Goal: Task Accomplishment & Management: Use online tool/utility

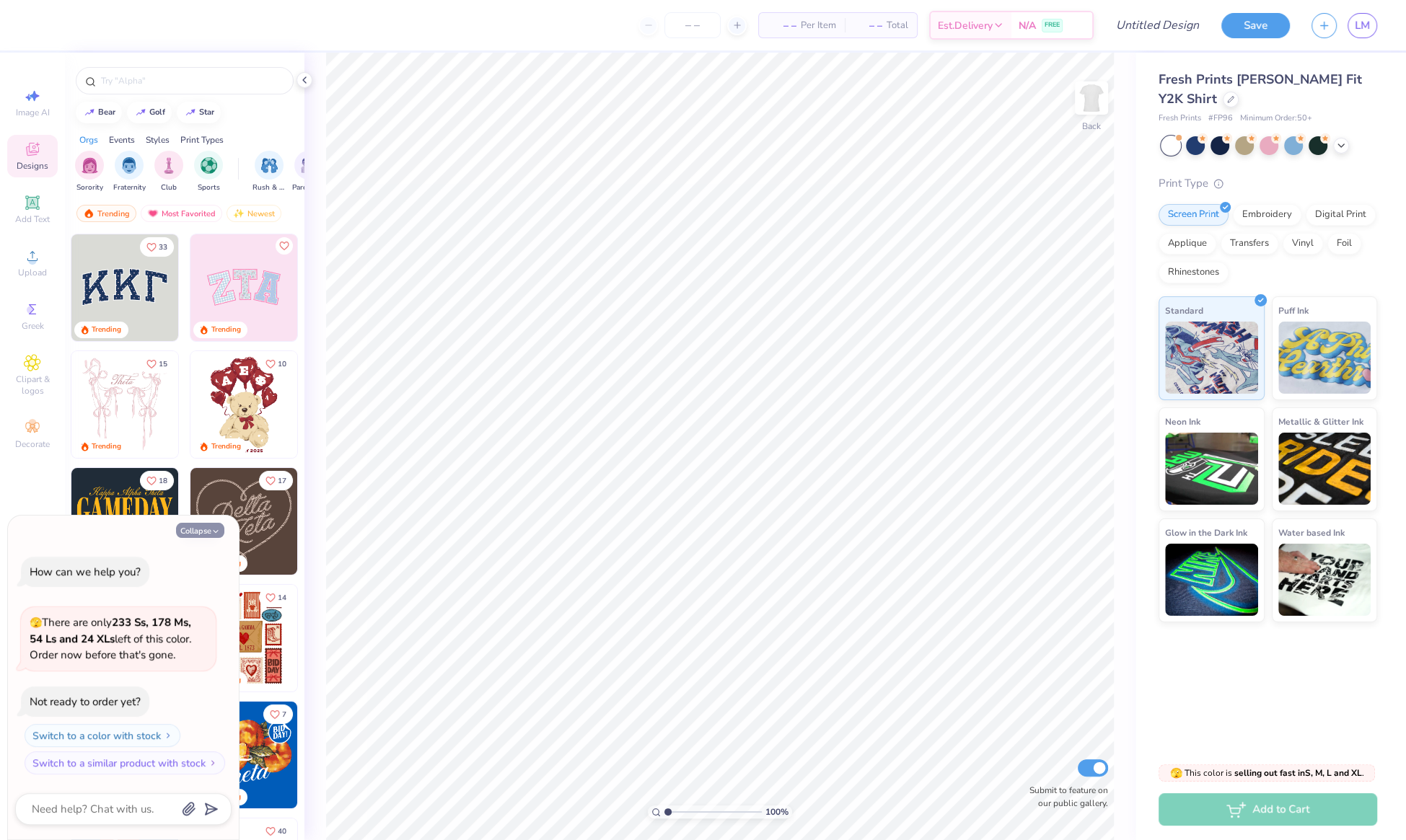
click at [209, 532] on button "Collapse" at bounding box center [200, 530] width 48 height 15
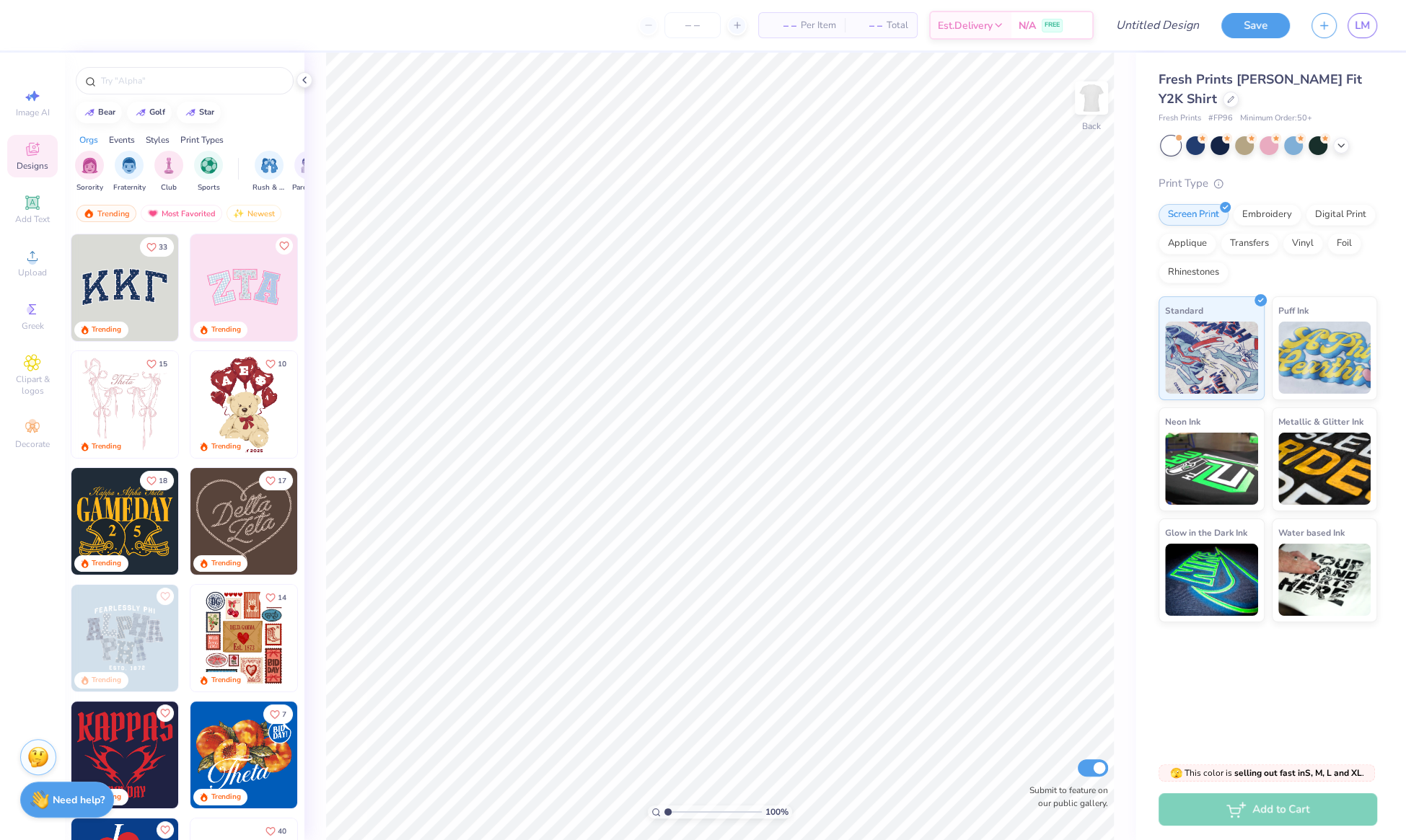
click at [49, 800] on div "Need help? Chat with us." at bounding box center [67, 799] width 94 height 36
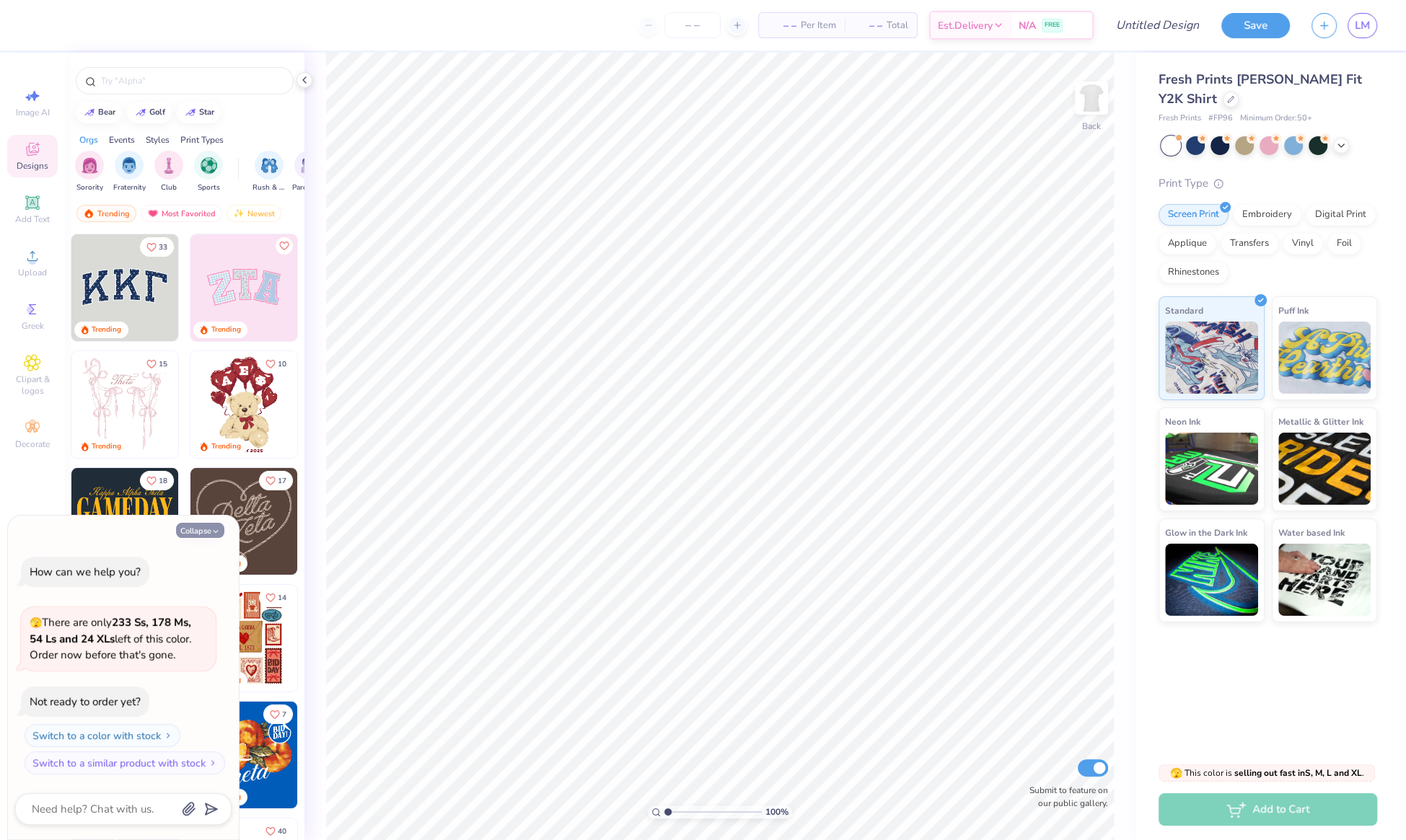
click at [212, 531] on icon "button" at bounding box center [216, 532] width 9 height 9
type textarea "x"
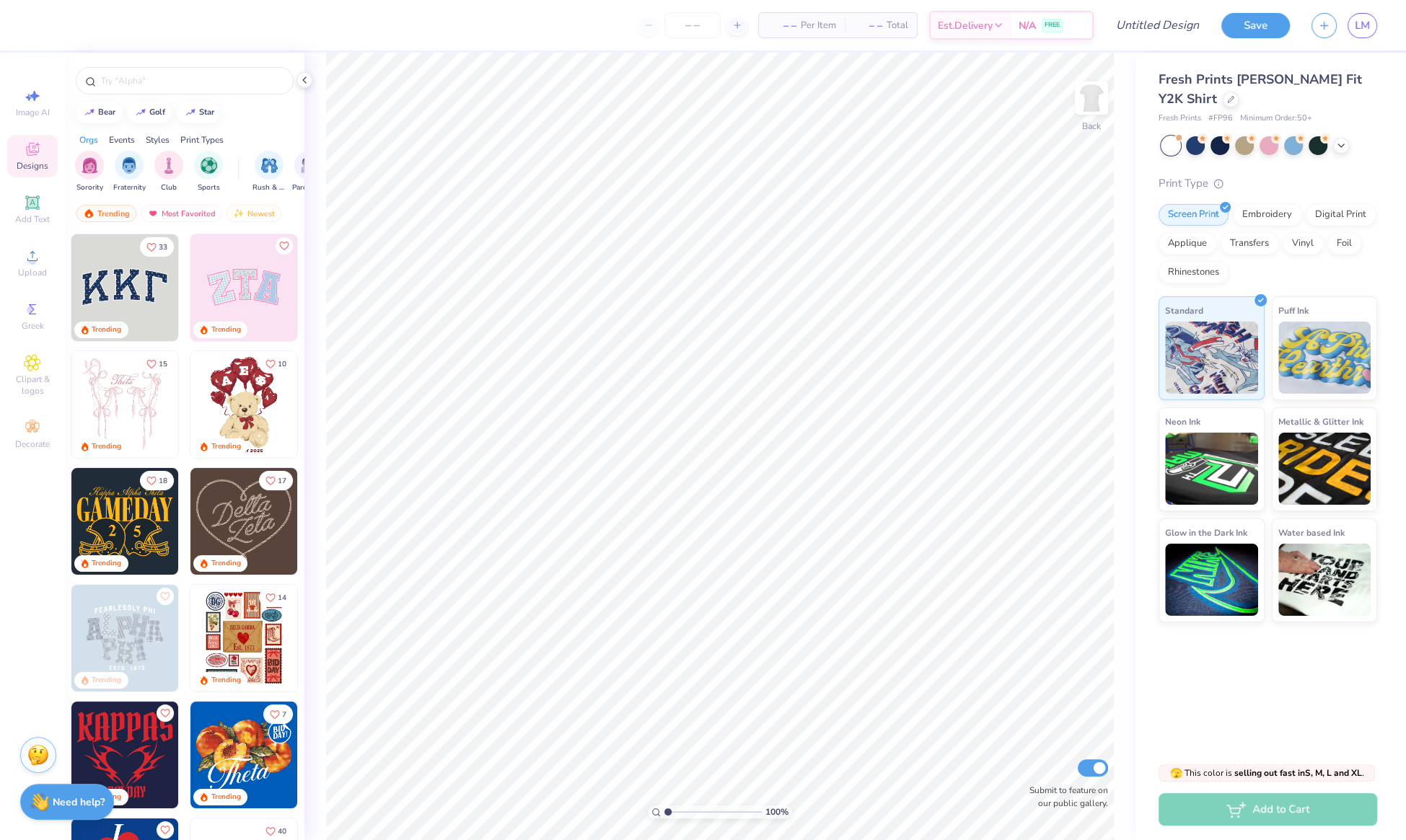
click at [41, 753] on img at bounding box center [37, 755] width 22 height 22
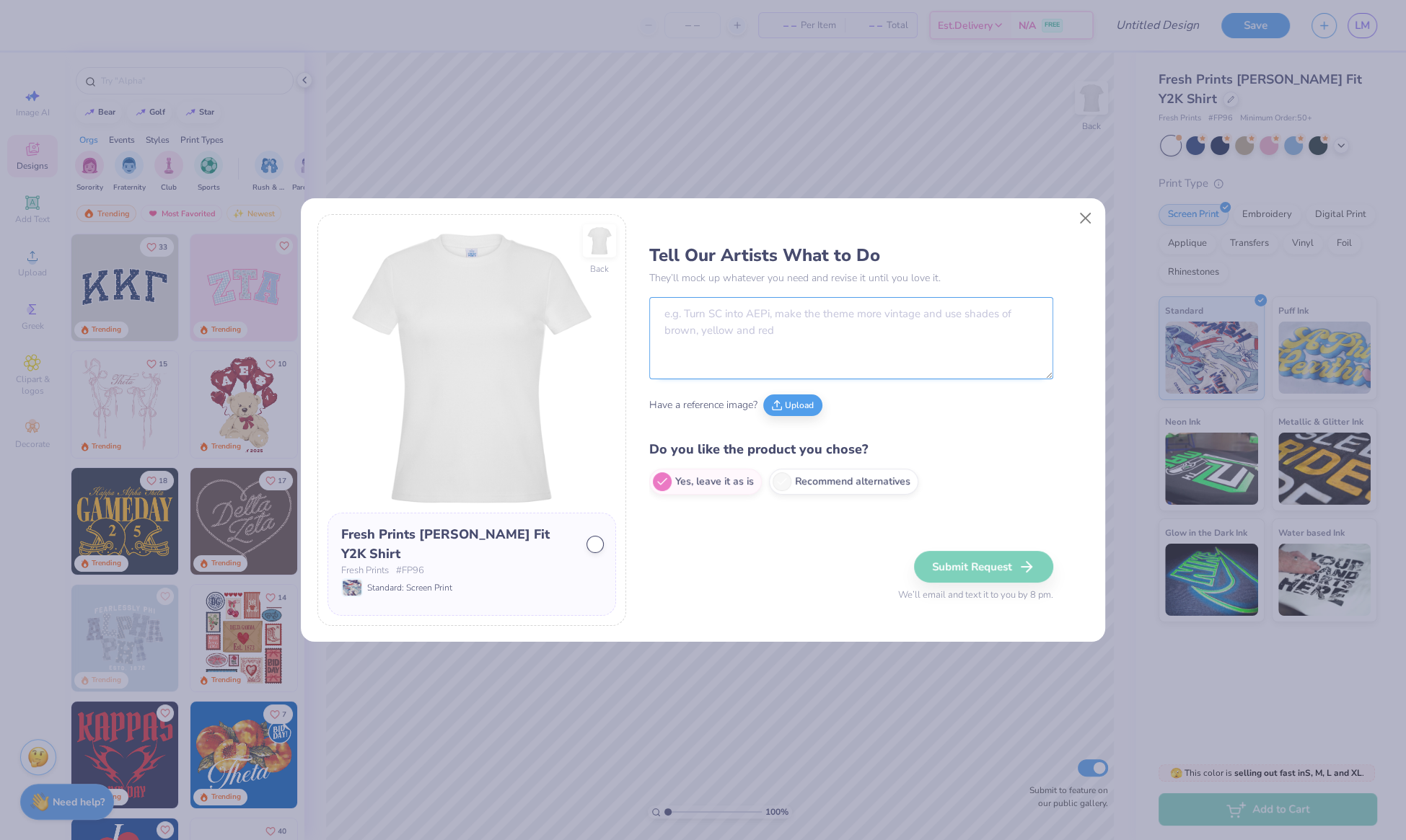
click at [765, 317] on textarea at bounding box center [852, 338] width 404 height 82
paste textarea "Naomi Slim Fit Y2K Shirt"
type textarea "Naomi Slim Fit Y2K Shirt"
drag, startPoint x: 806, startPoint y: 316, endPoint x: 624, endPoint y: 313, distance: 182.0
click at [624, 313] on div "Back Fresh Prints Naomi Slim Fit Y2K Shirt Fresh Prints # FP96 Standard: Screen…" at bounding box center [703, 420] width 772 height 412
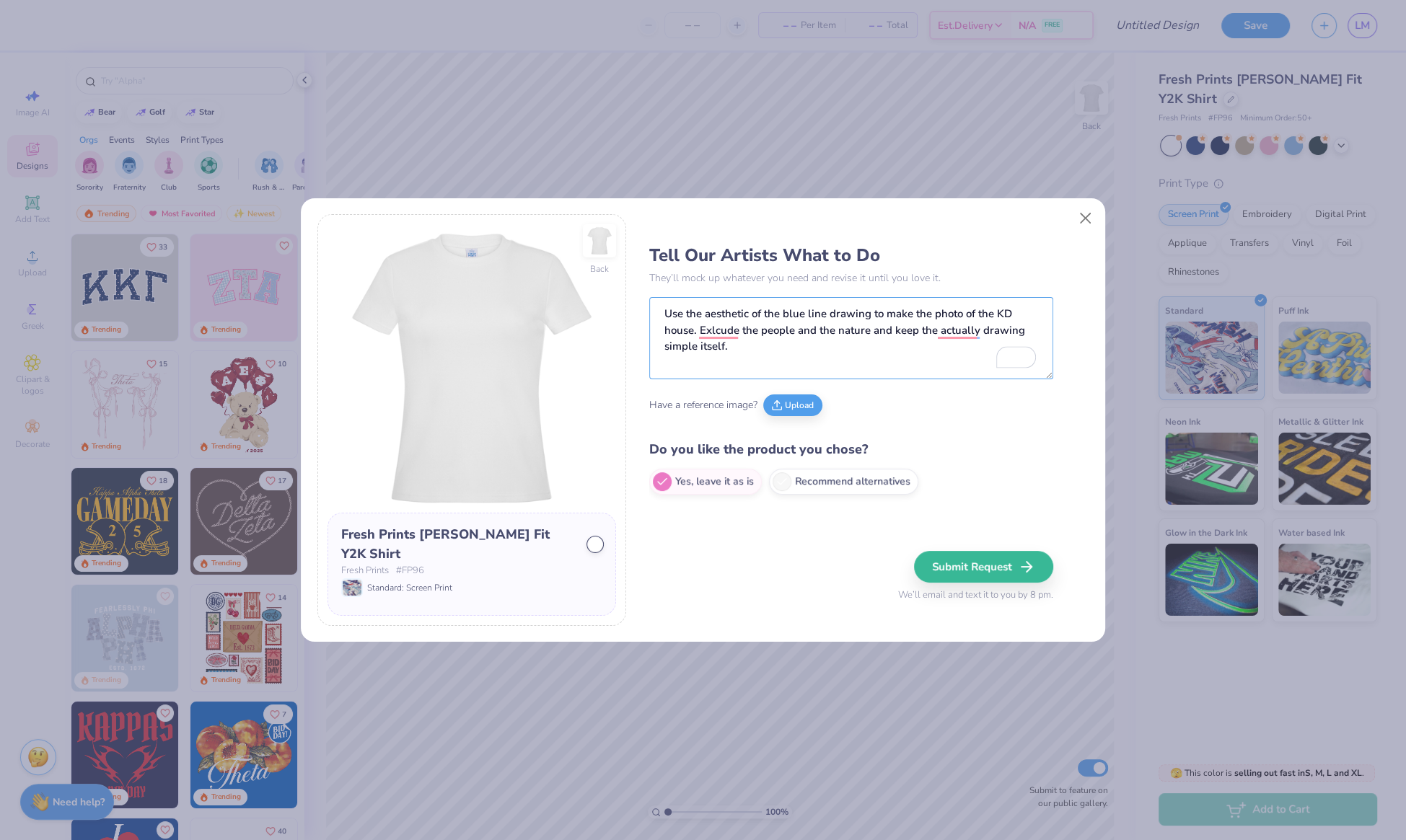
type textarea "Use the aesthetic of the blue line drawing to make the photo of the KD house. E…"
click at [801, 420] on div "Have a reference image? Upload" at bounding box center [852, 405] width 404 height 40
click at [801, 393] on button "Upload" at bounding box center [793, 403] width 59 height 22
click at [716, 402] on button "Upload" at bounding box center [724, 403] width 59 height 22
click at [979, 572] on button "Submit Request" at bounding box center [986, 566] width 139 height 31
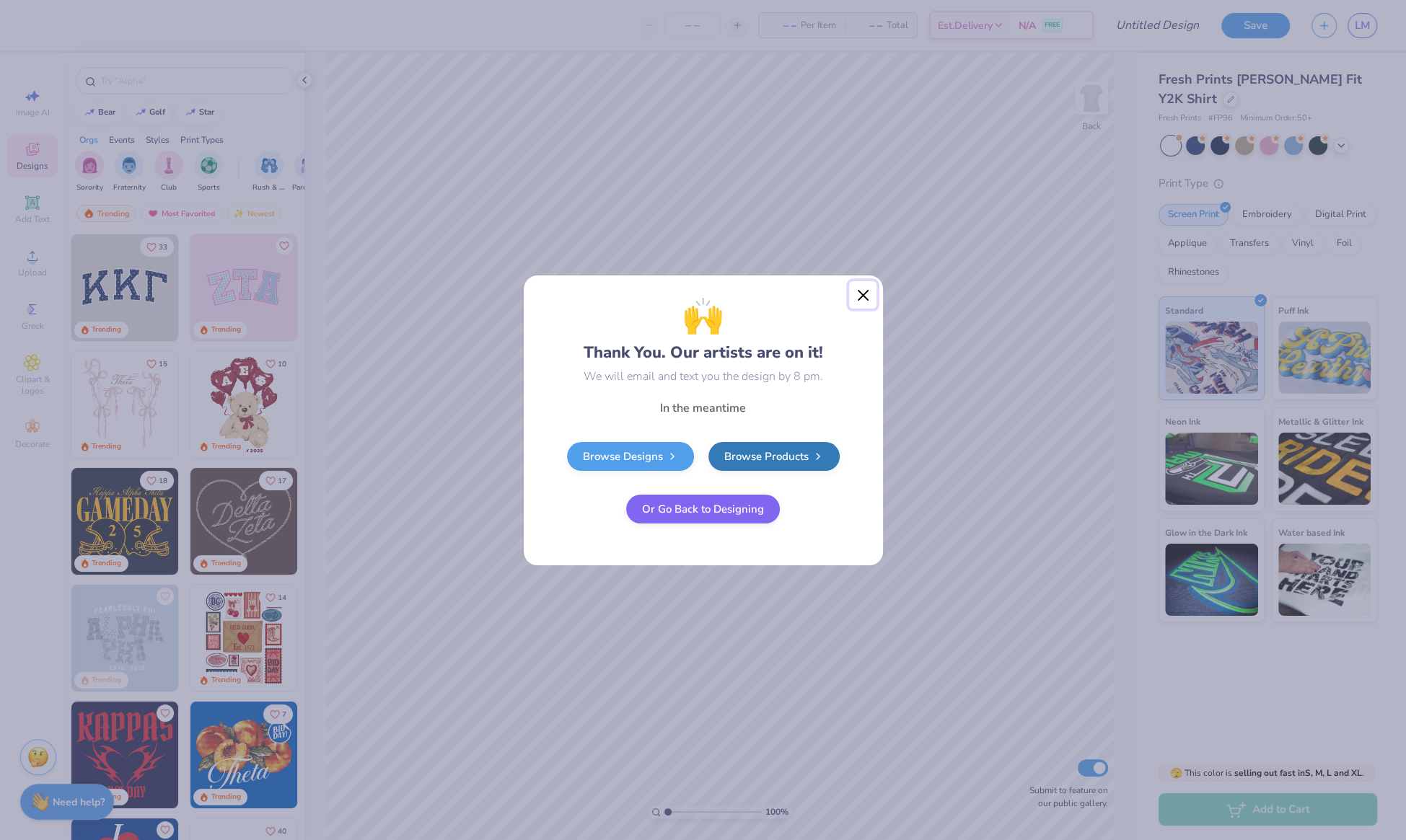
click at [860, 301] on button "Close" at bounding box center [862, 295] width 27 height 27
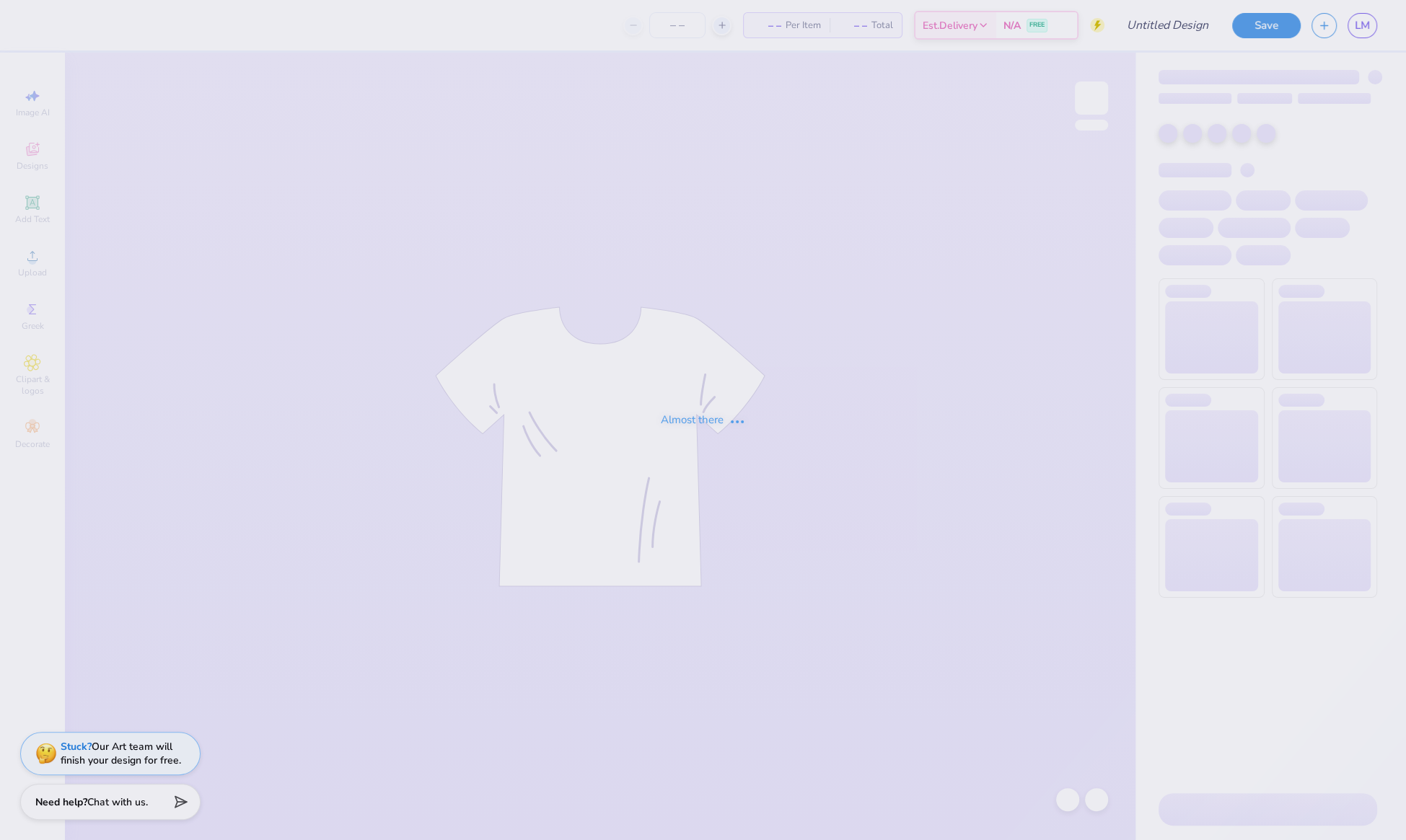
type input "[PERSON_NAME] : [GEOGRAPHIC_DATA]"
type input "50"
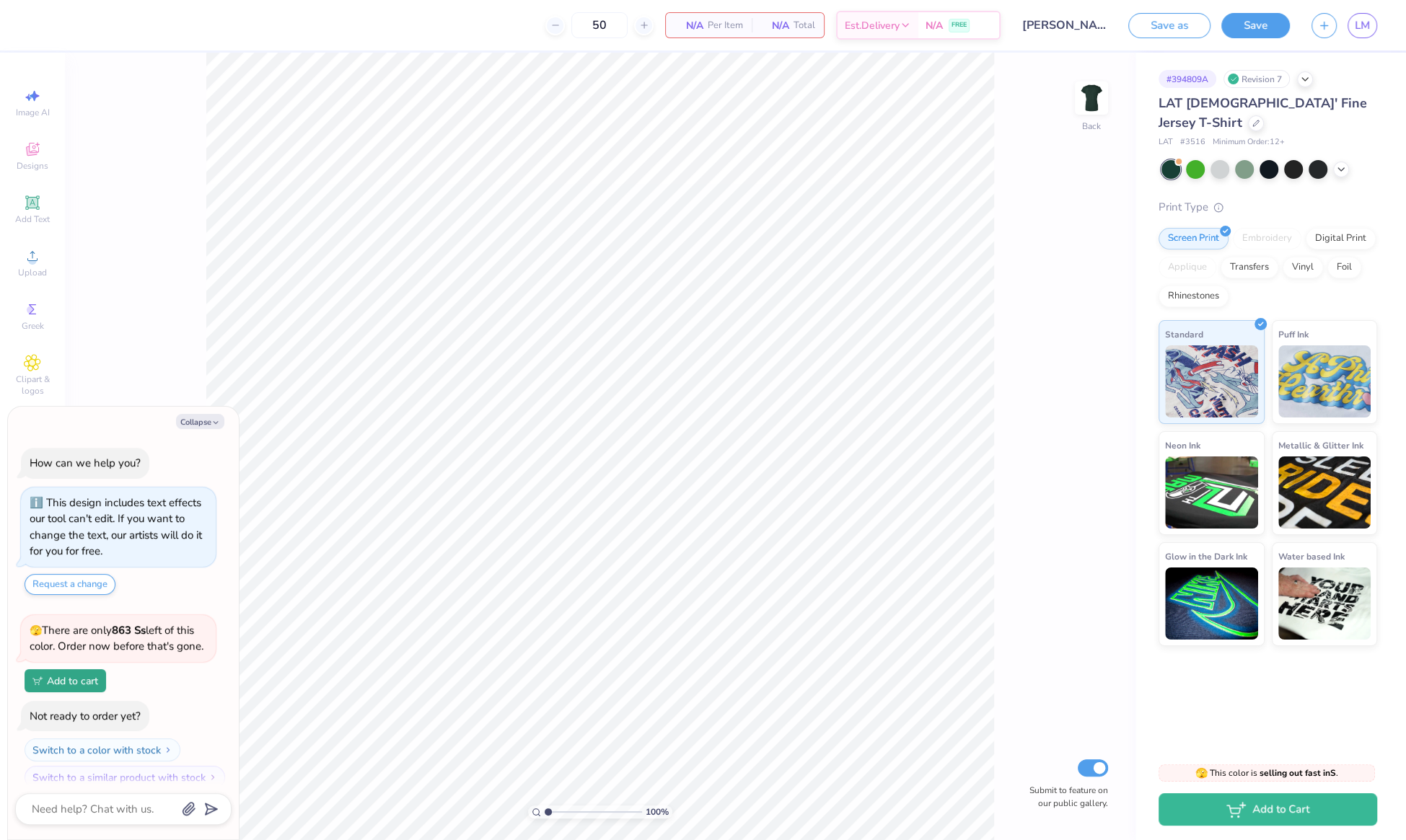
scroll to position [13, 0]
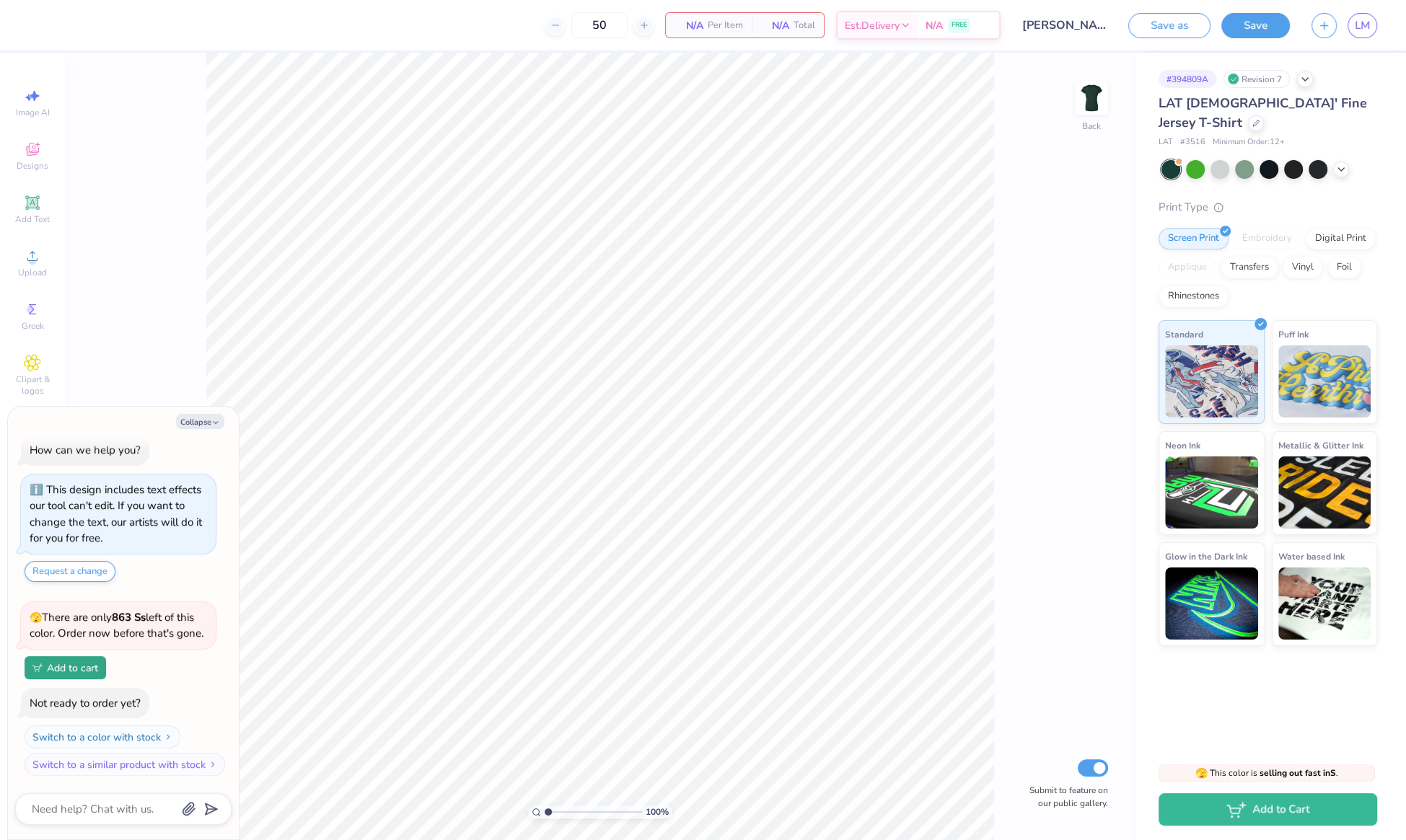
type textarea "x"
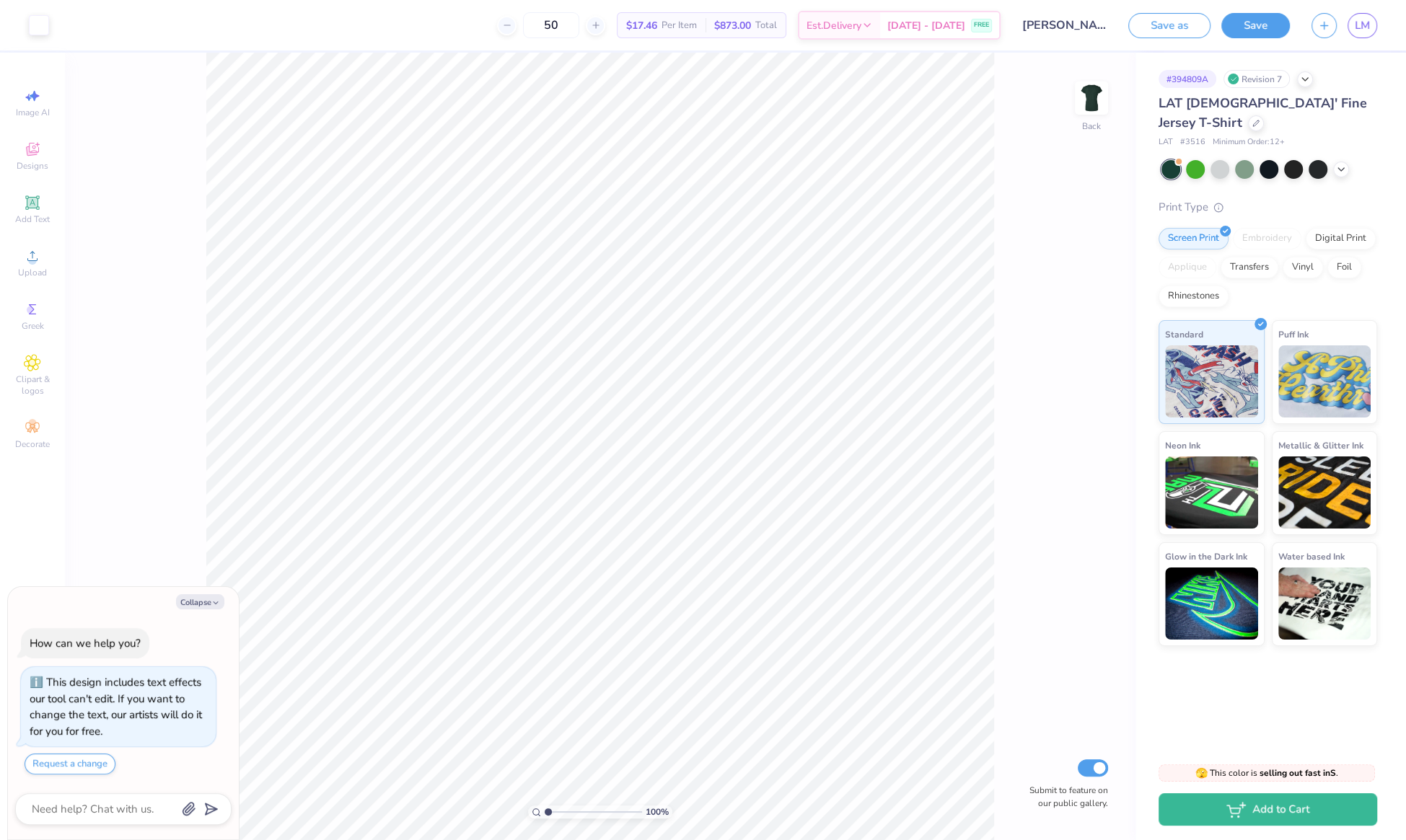
scroll to position [13, 0]
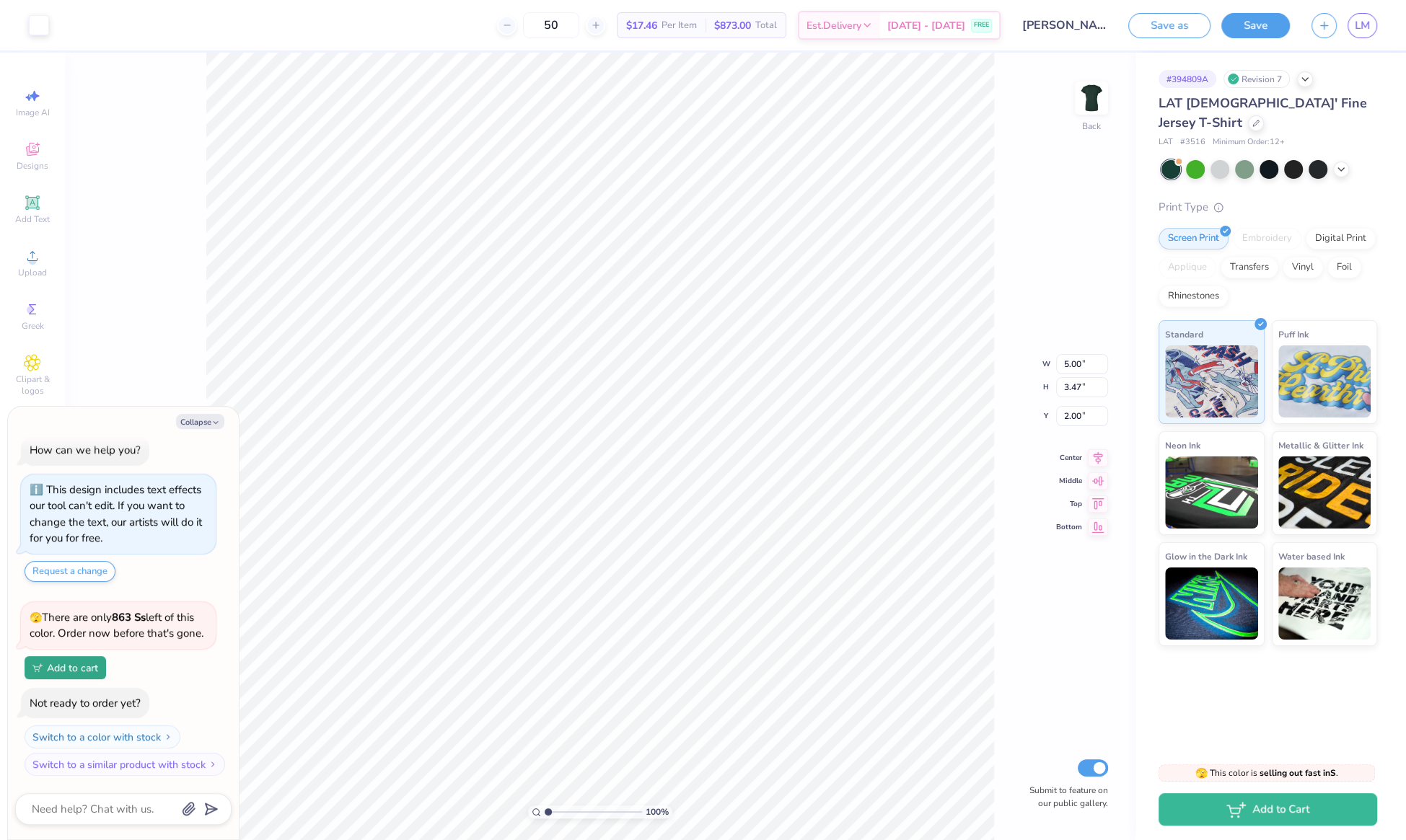
type textarea "x"
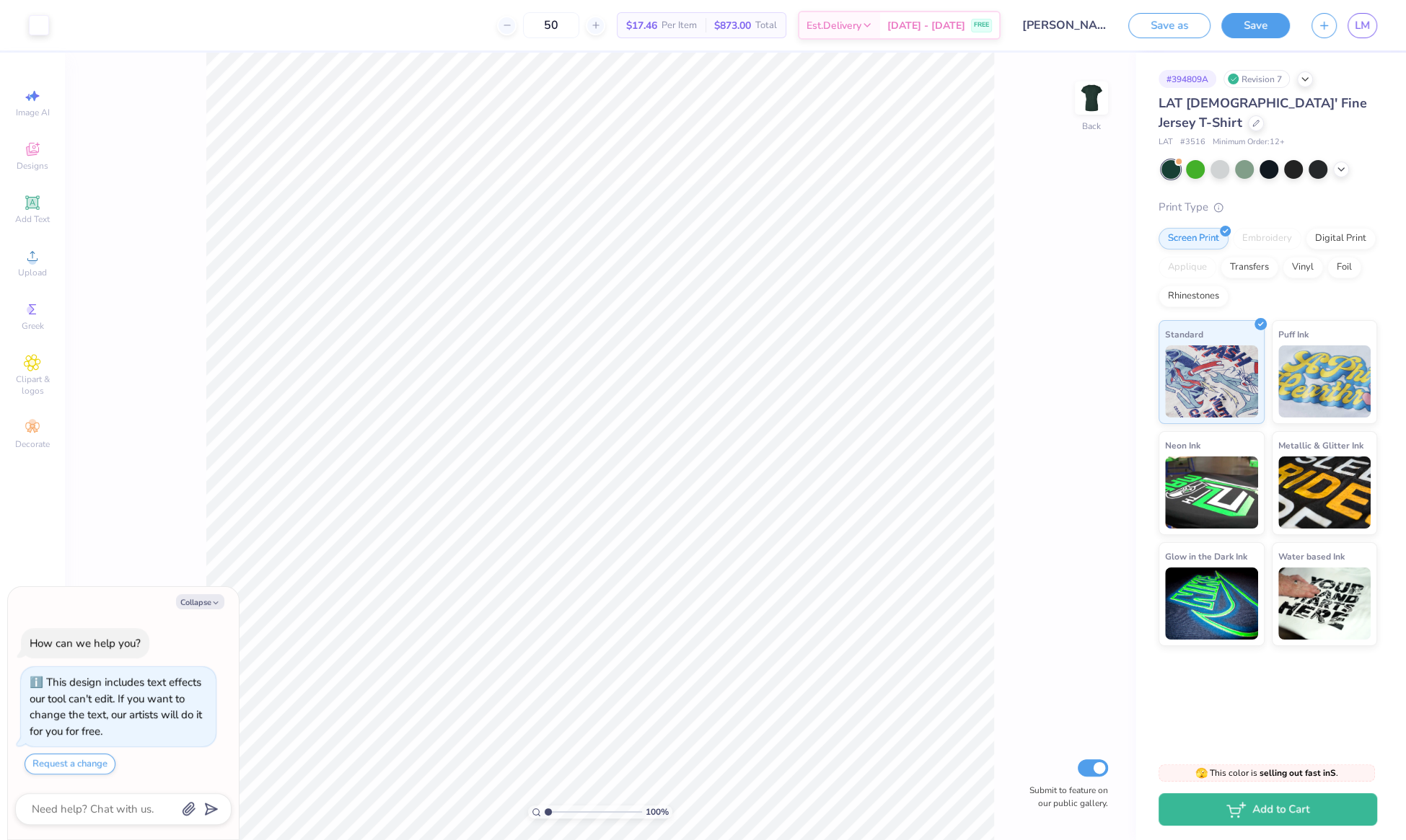
scroll to position [13, 0]
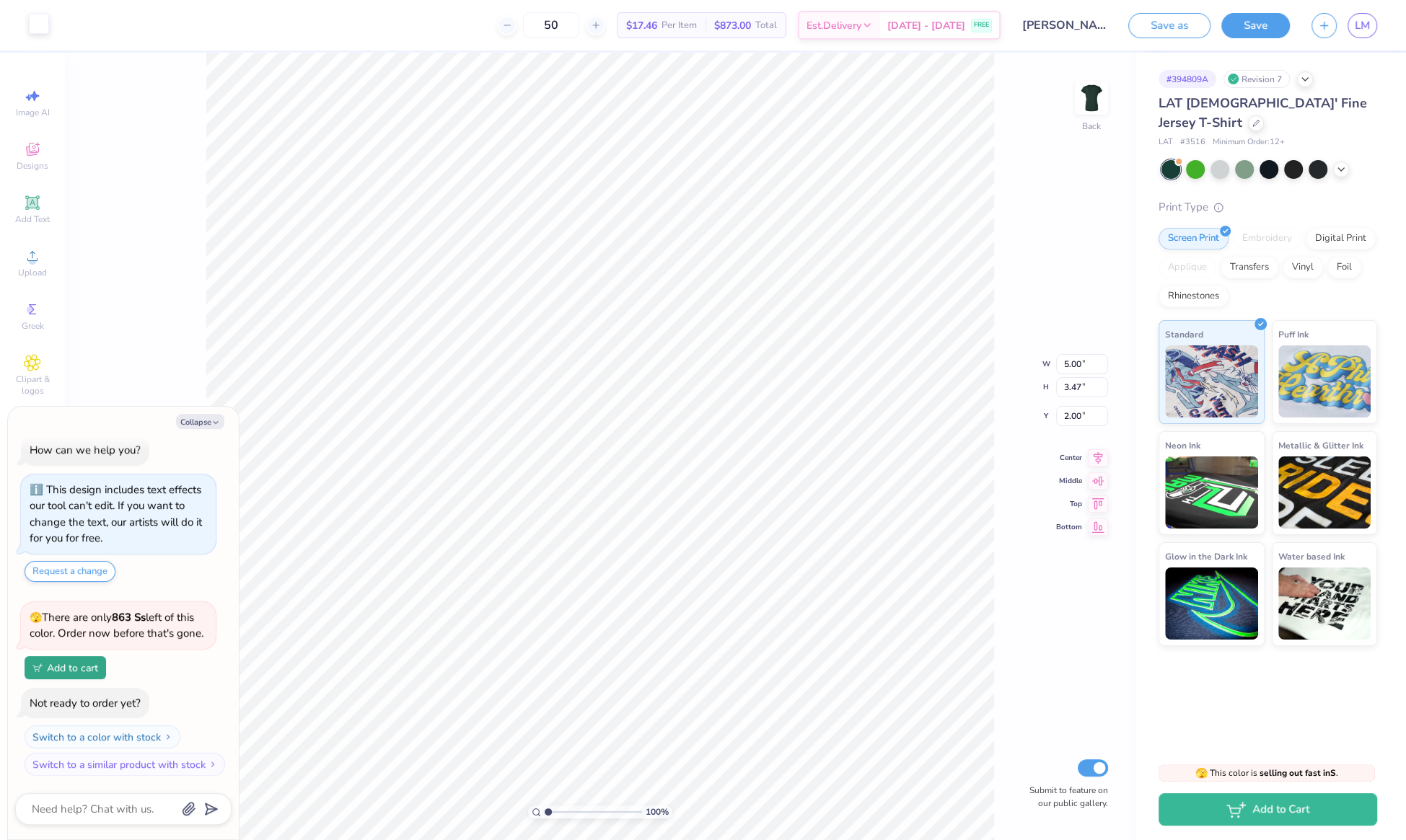
click at [40, 25] on div at bounding box center [38, 24] width 20 height 20
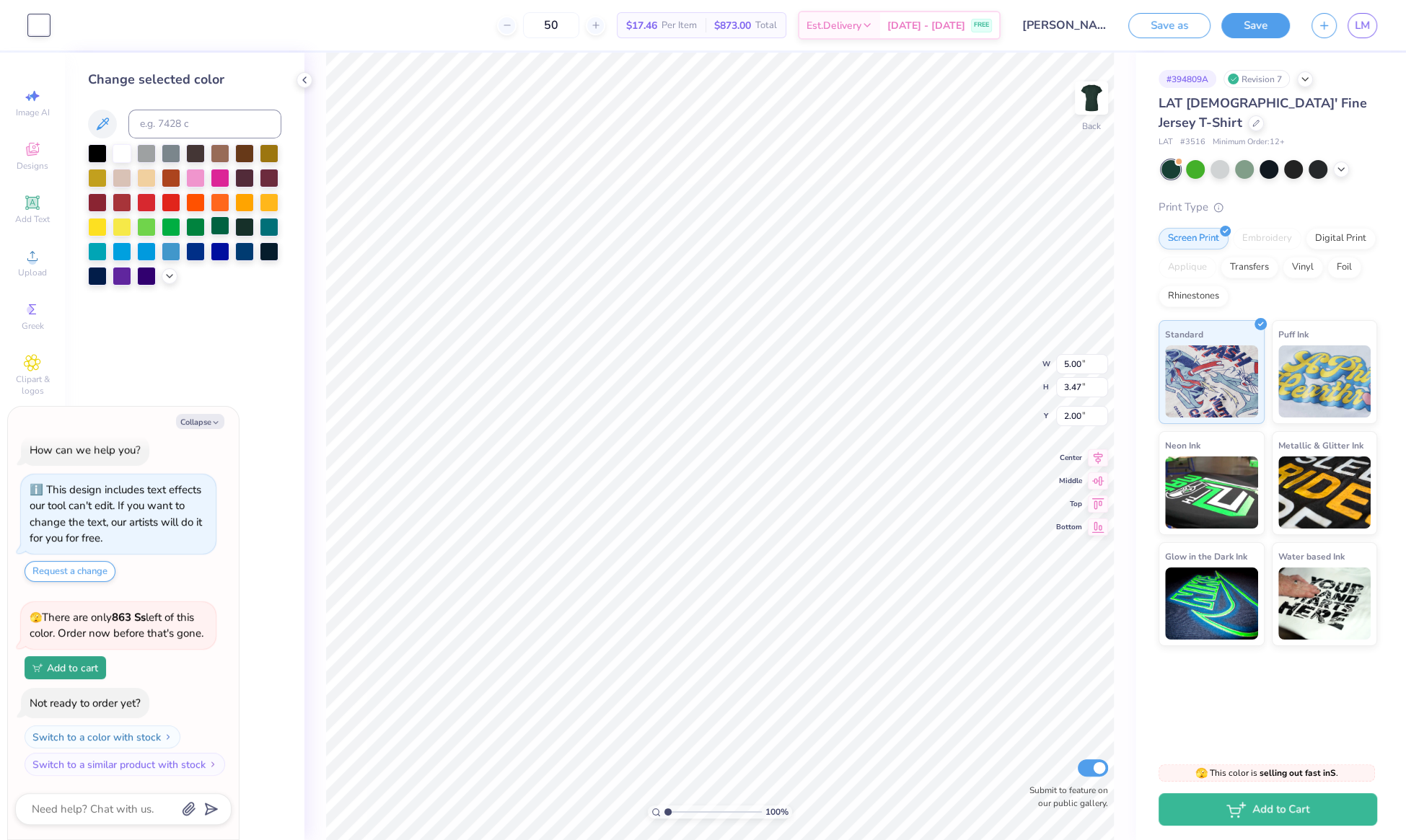
click at [220, 227] on div at bounding box center [221, 226] width 19 height 19
click at [1355, 114] on div "LAT [DEMOGRAPHIC_DATA]' Fine Jersey T-Shirt LAT # 3516 Minimum Order: 12 +" at bounding box center [1267, 121] width 219 height 55
click at [1259, 119] on icon at bounding box center [1256, 122] width 6 height 6
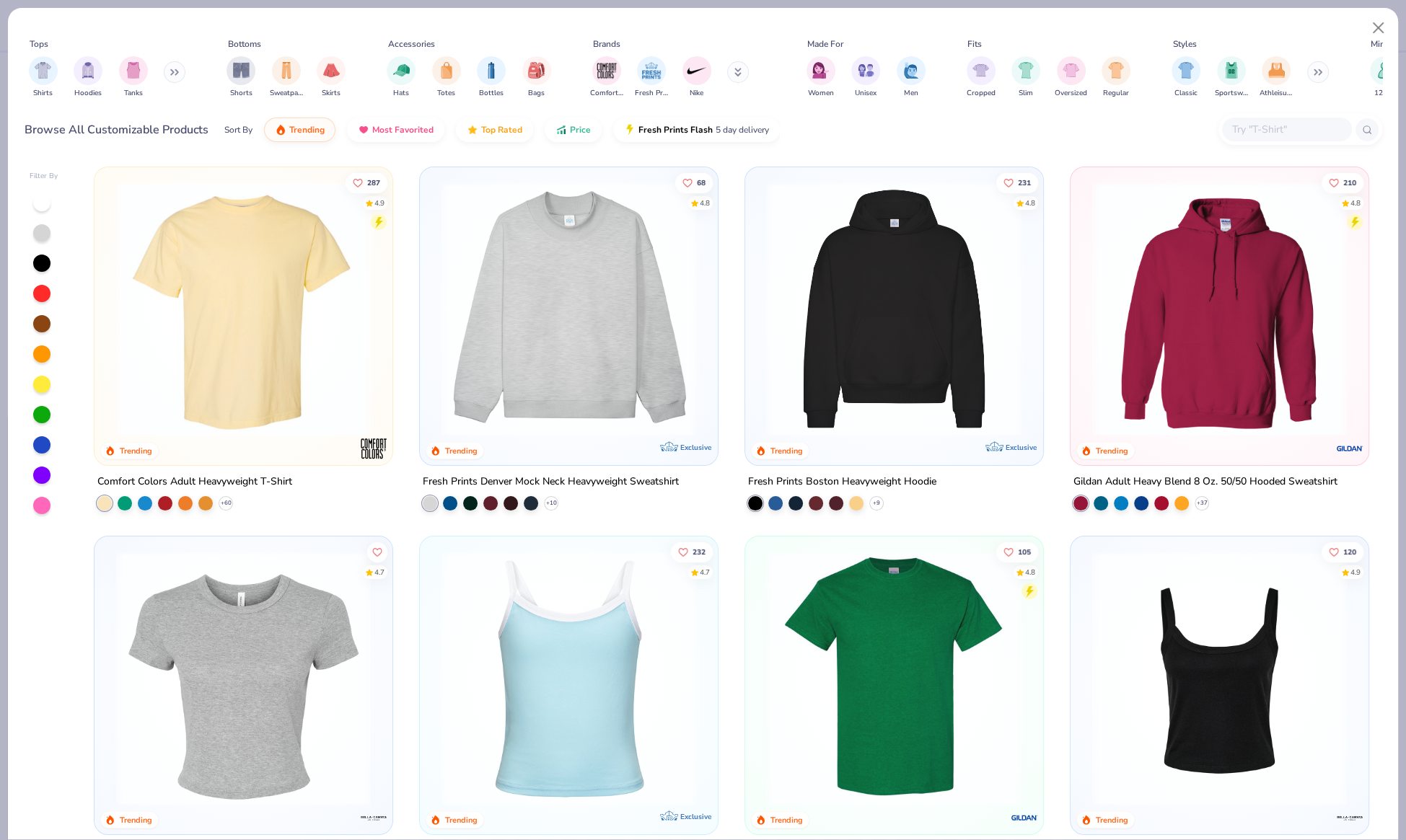
type textarea "x"
click at [1238, 130] on input "text" at bounding box center [1286, 129] width 111 height 17
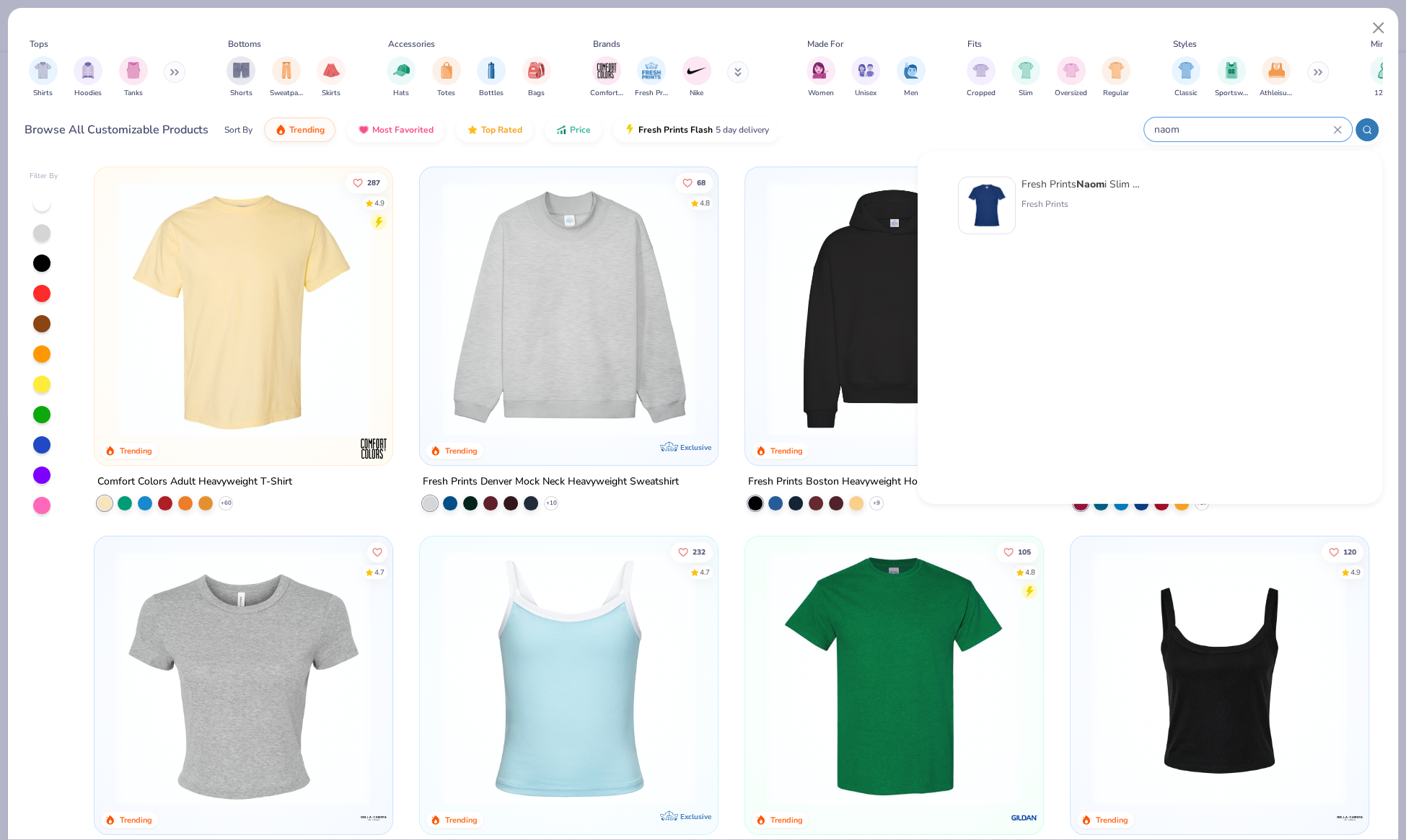
type input "naom"
click at [1005, 201] on img at bounding box center [987, 205] width 44 height 44
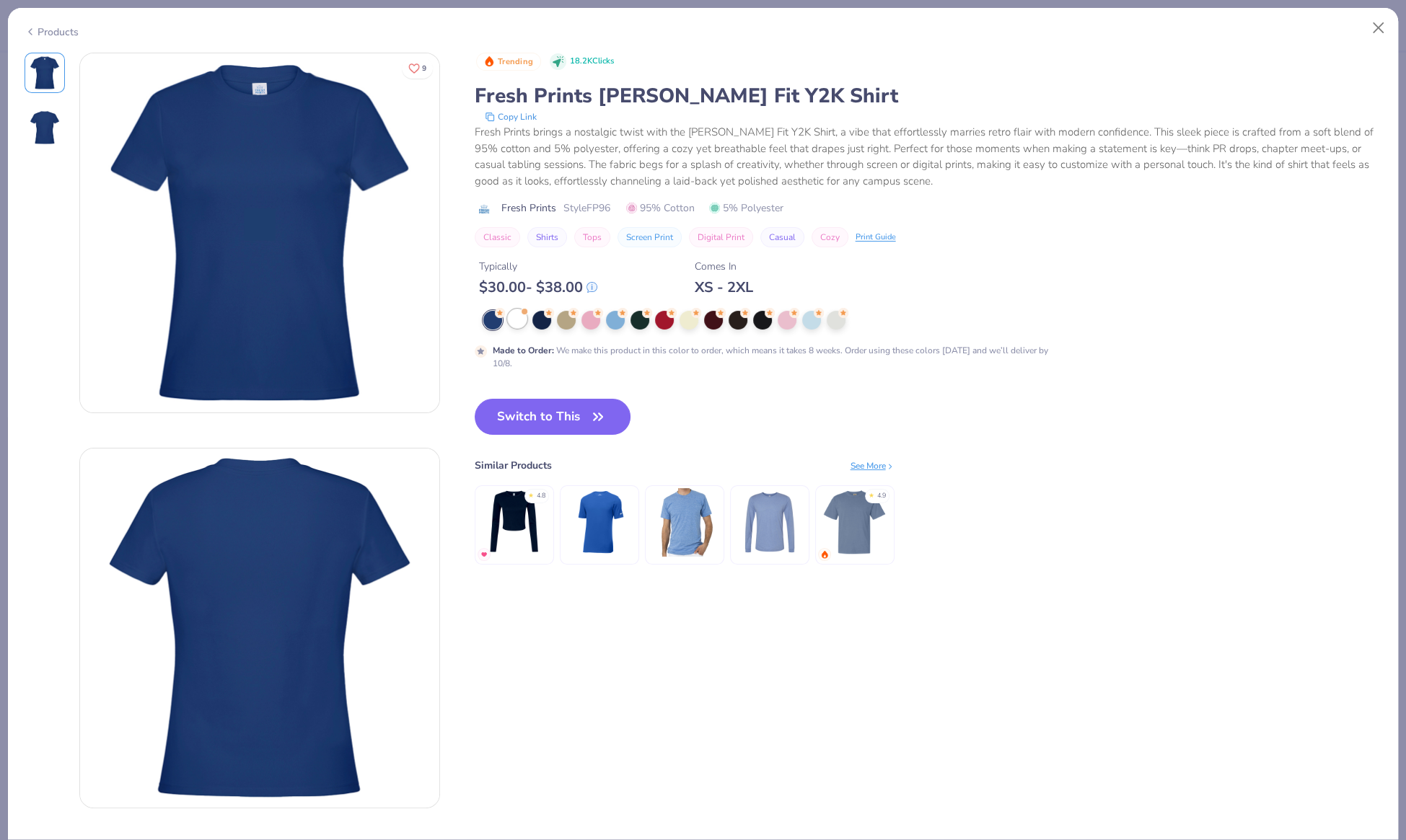
click at [517, 317] on div at bounding box center [518, 319] width 19 height 19
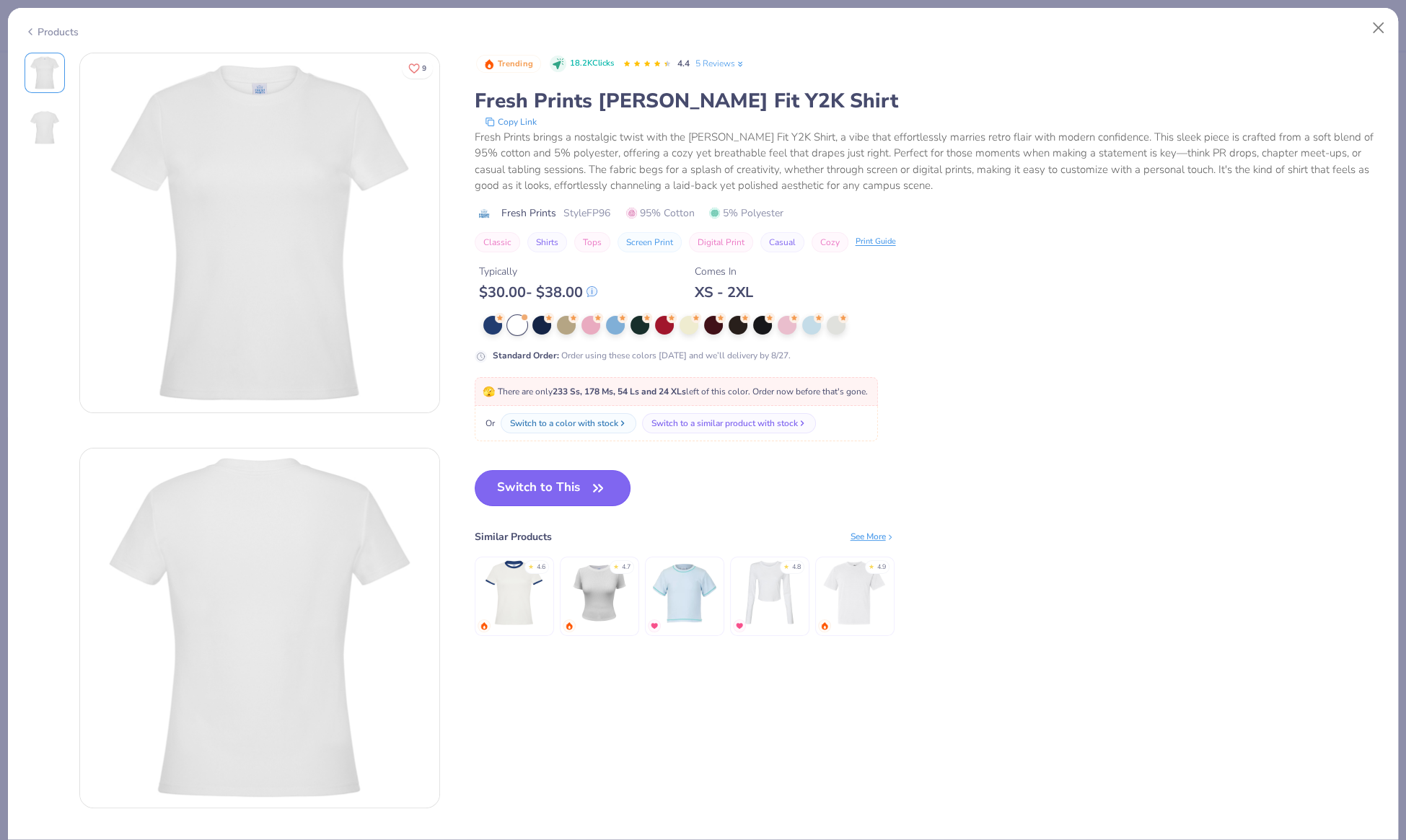
click at [534, 471] on button "Switch to This" at bounding box center [554, 488] width 157 height 36
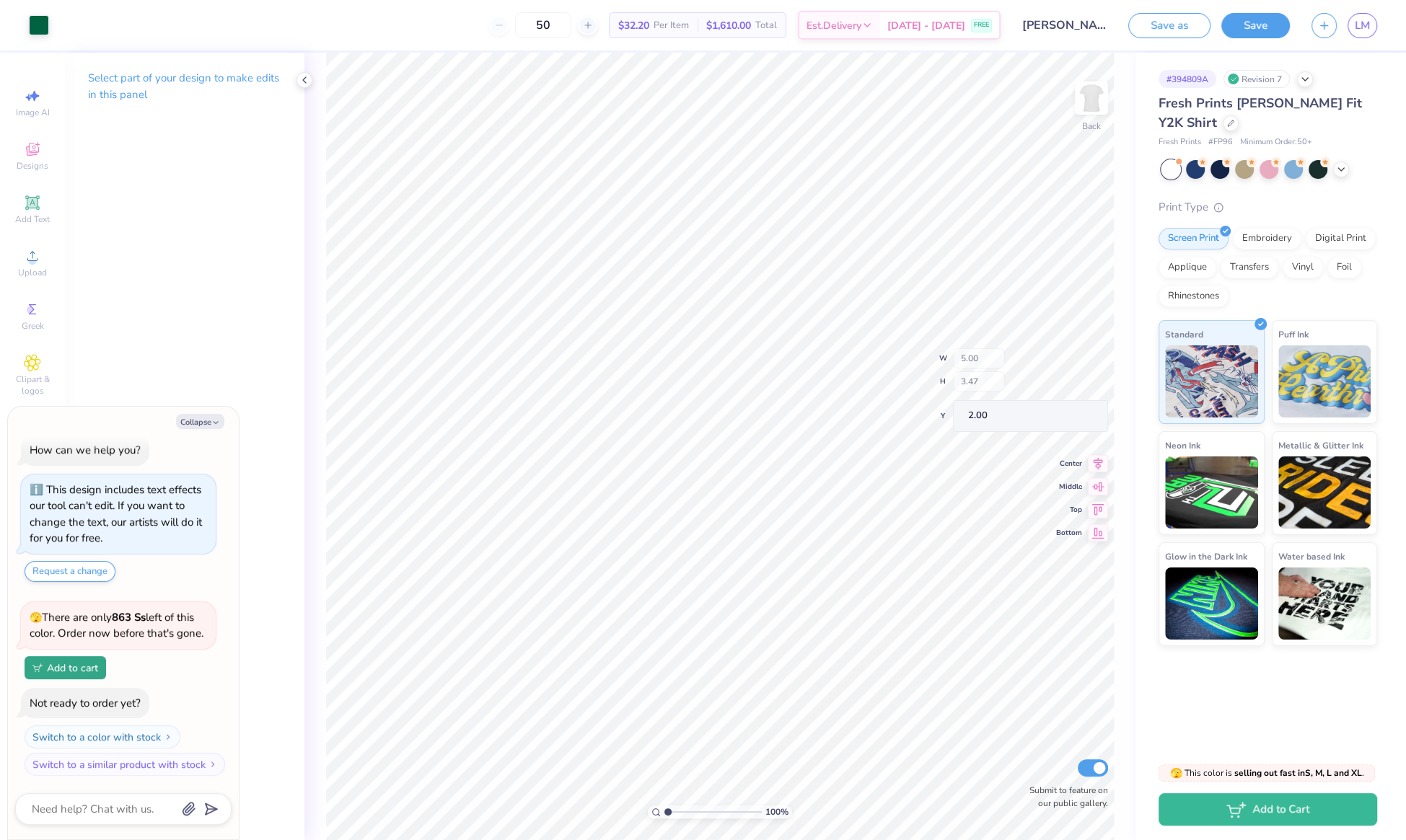
type textarea "x"
type input "1.96"
type textarea "x"
type input "1.97"
click at [37, 31] on div at bounding box center [38, 24] width 20 height 20
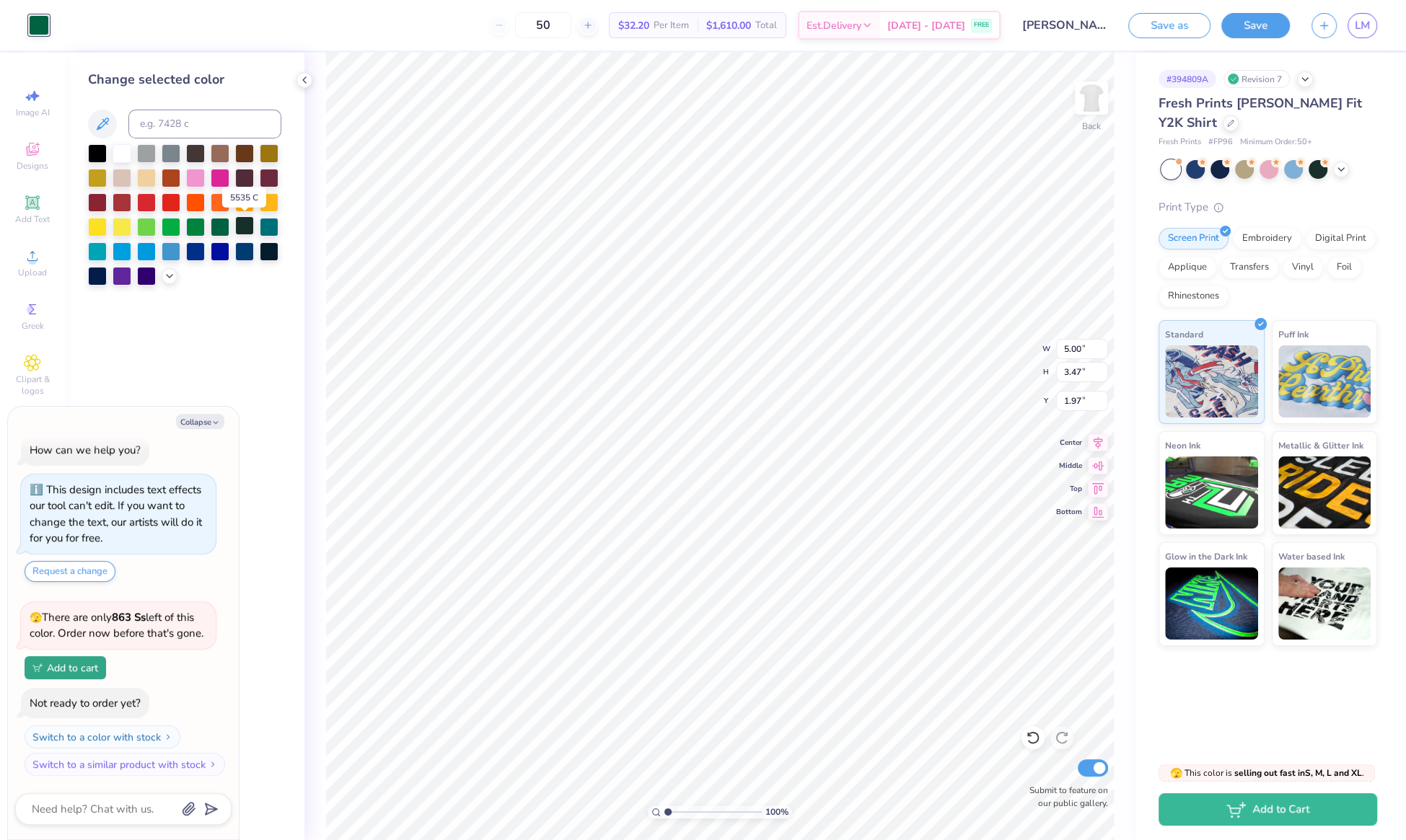
click at [248, 224] on div at bounding box center [245, 226] width 19 height 19
click at [245, 256] on div at bounding box center [245, 250] width 19 height 19
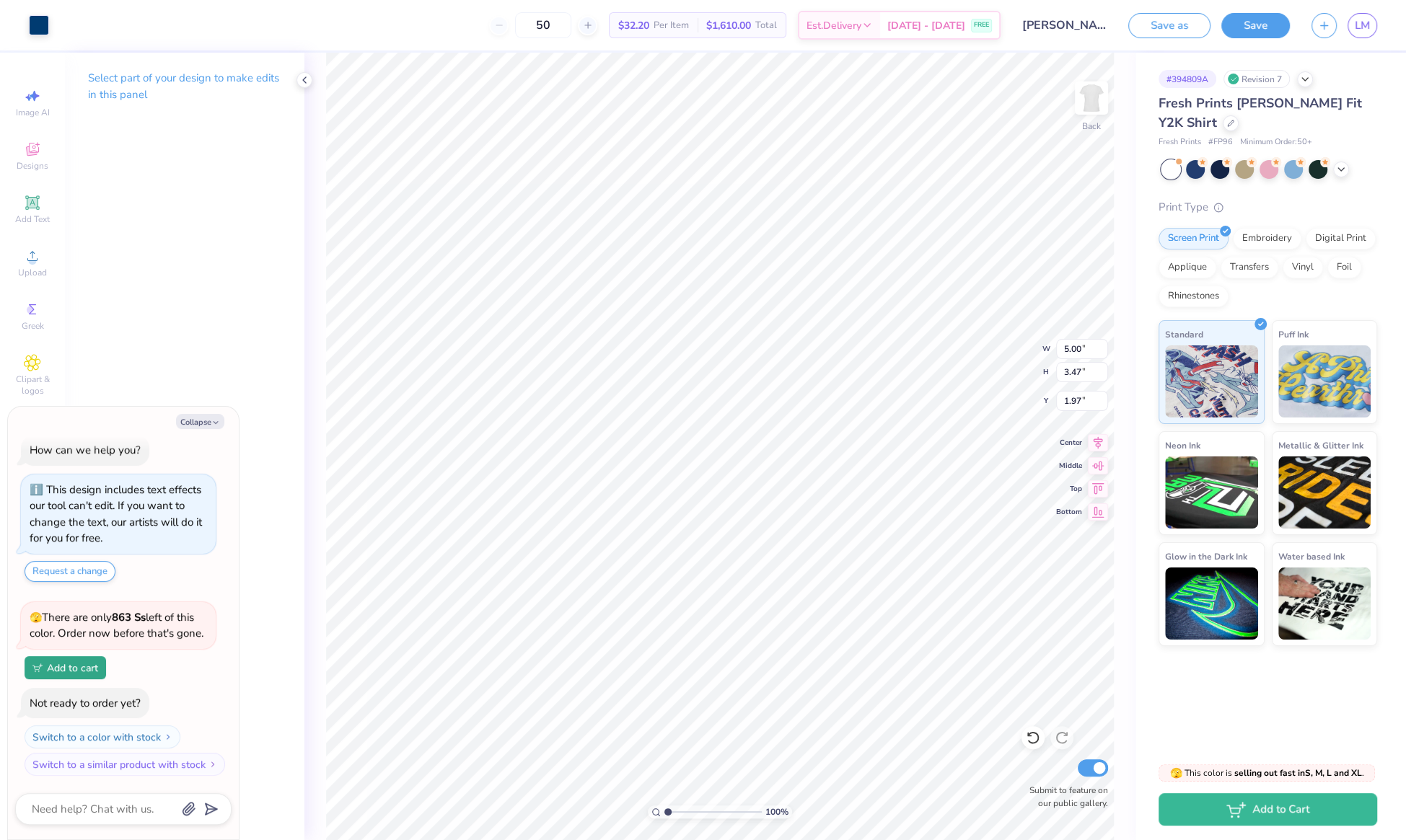
type textarea "x"
type input "6.30"
type input "4.37"
type textarea "x"
type input "1.85"
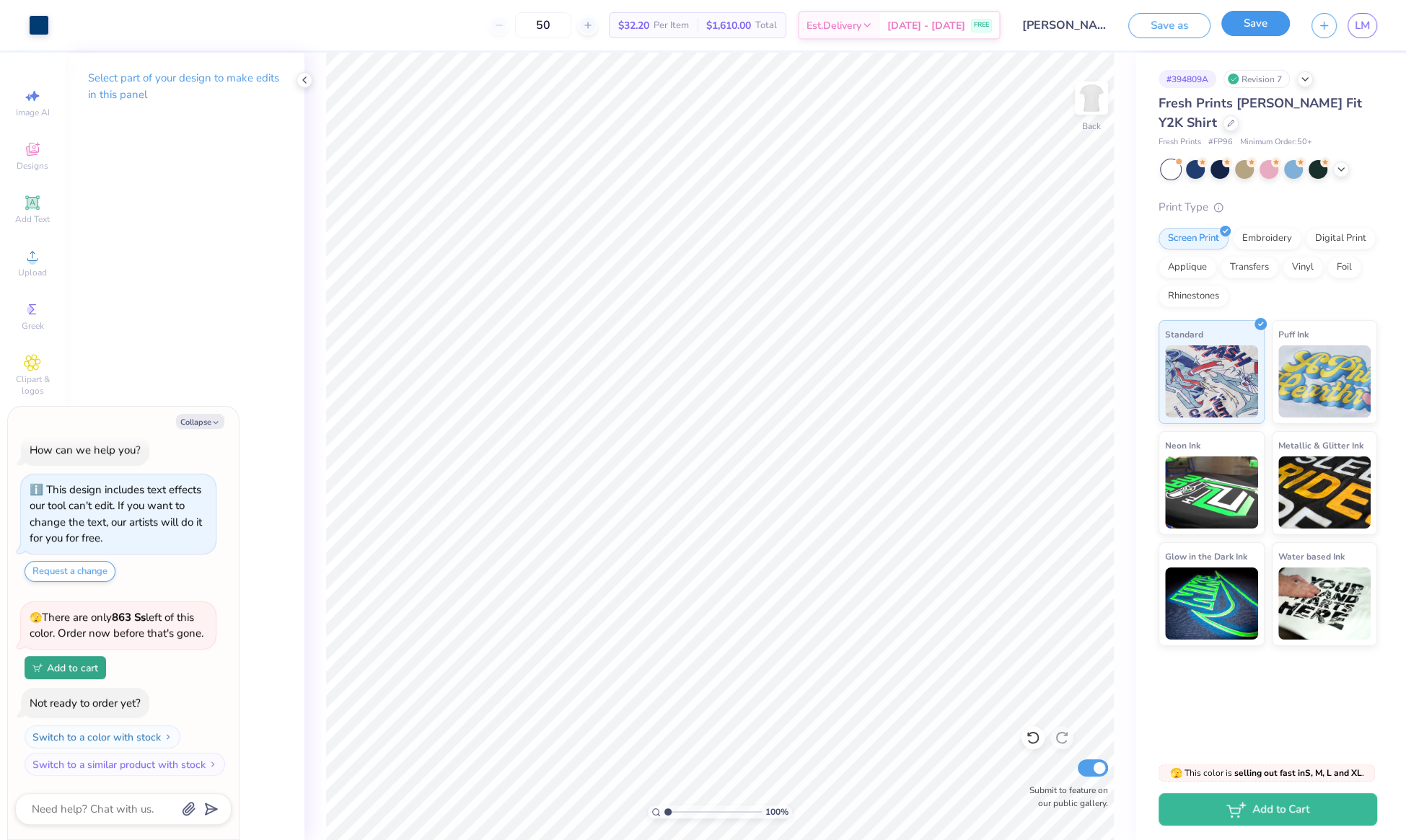
click at [1263, 23] on button "Save" at bounding box center [1255, 23] width 69 height 25
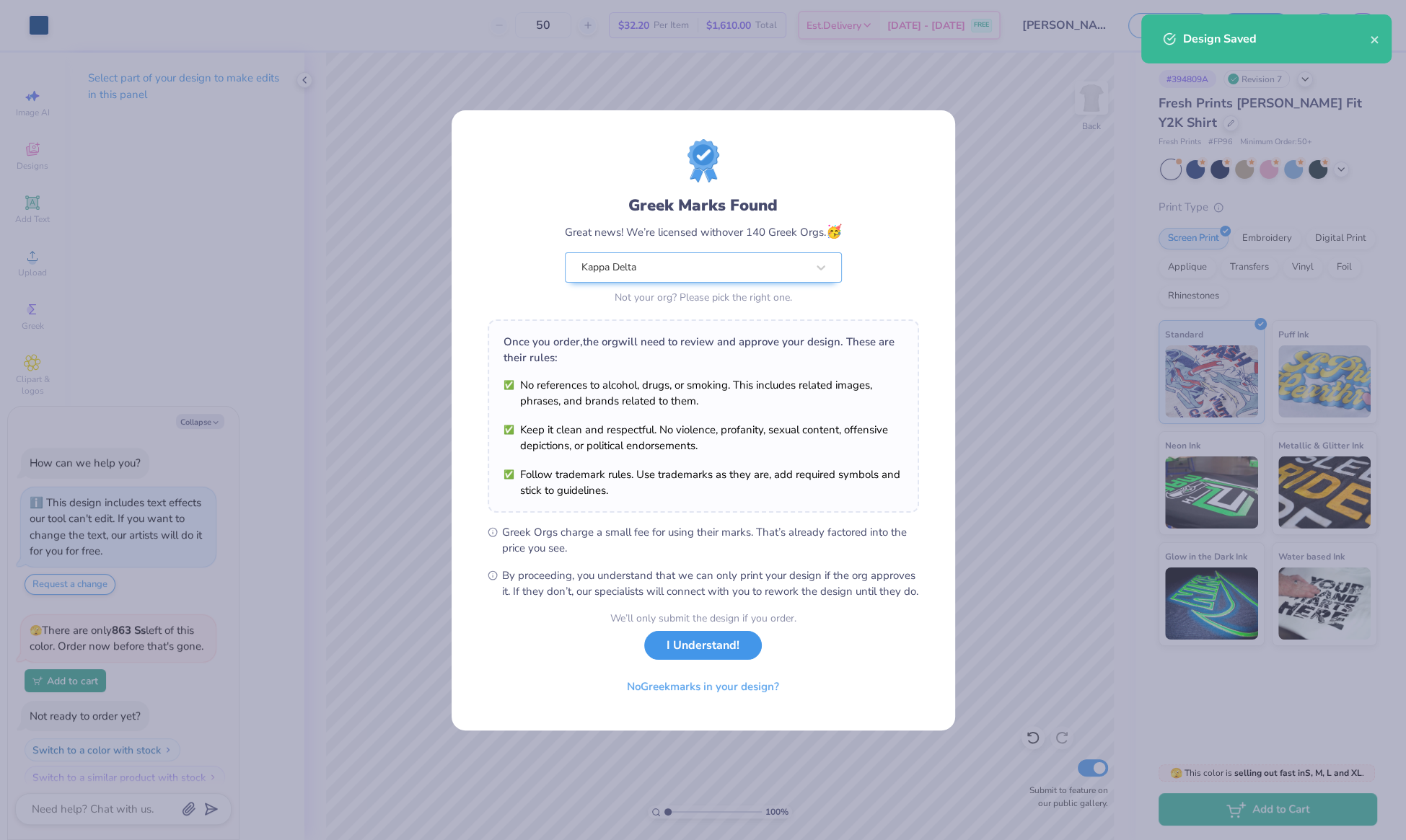
click at [702, 653] on button "I Understand!" at bounding box center [703, 646] width 118 height 30
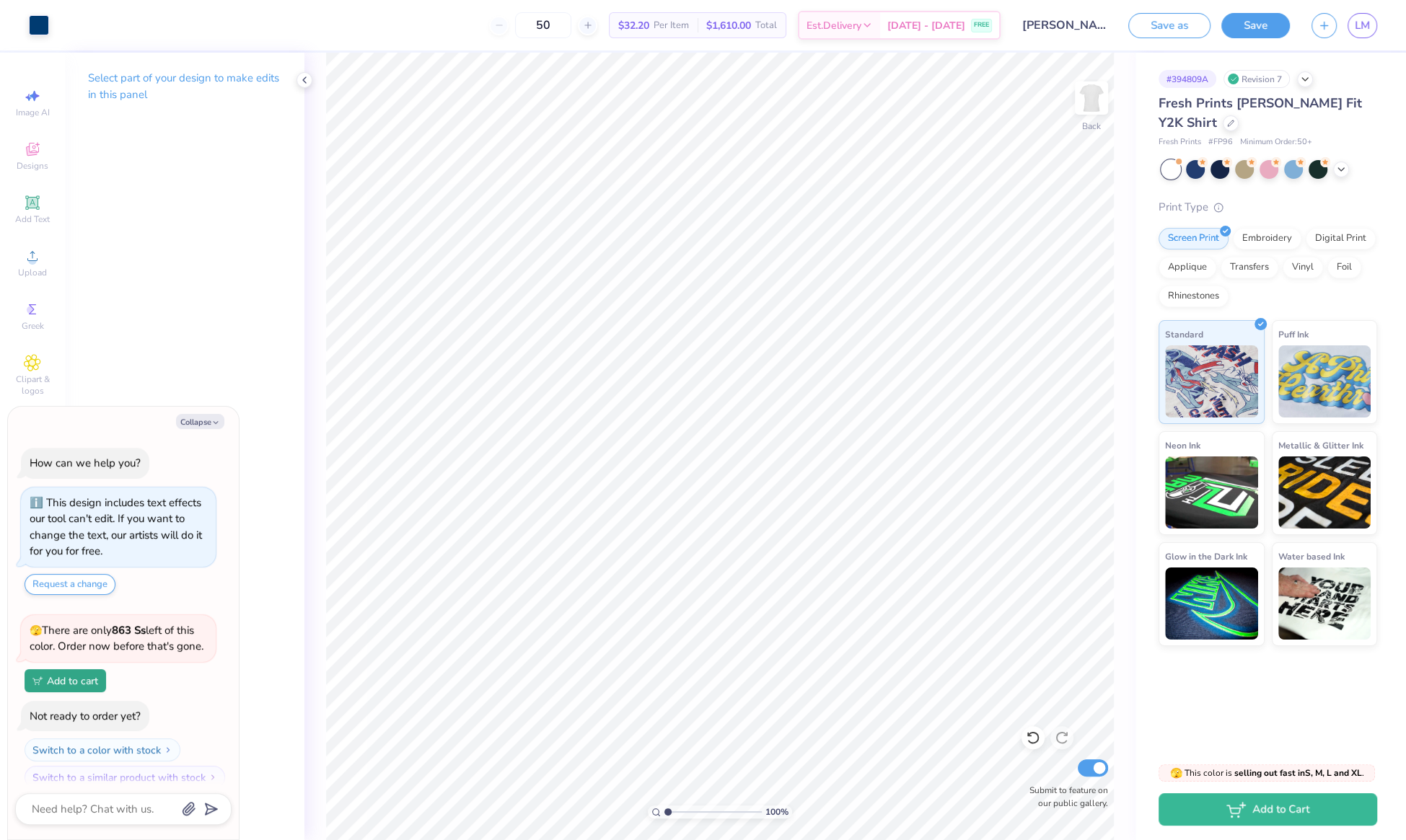
click at [1370, 23] on div "Art colors 50 $32.20 Per Item $1,610.00 Total Est. Delivery [DATE] - [DATE] FRE…" at bounding box center [703, 420] width 1406 height 840
click at [1362, 26] on span "LM" at bounding box center [1362, 25] width 15 height 17
type textarea "x"
